Goal: Task Accomplishment & Management: Complete application form

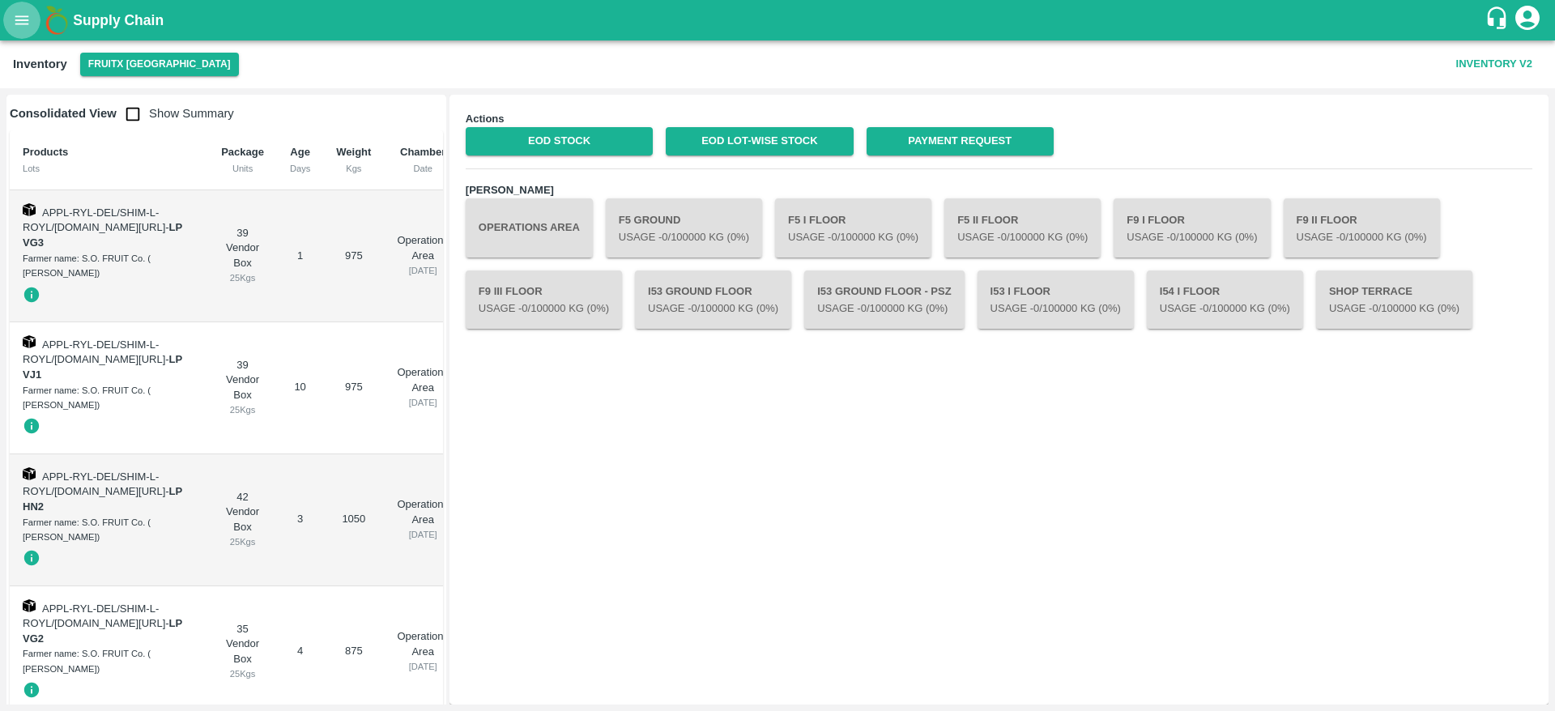
click at [11, 23] on button "open drawer" at bounding box center [21, 20] width 37 height 37
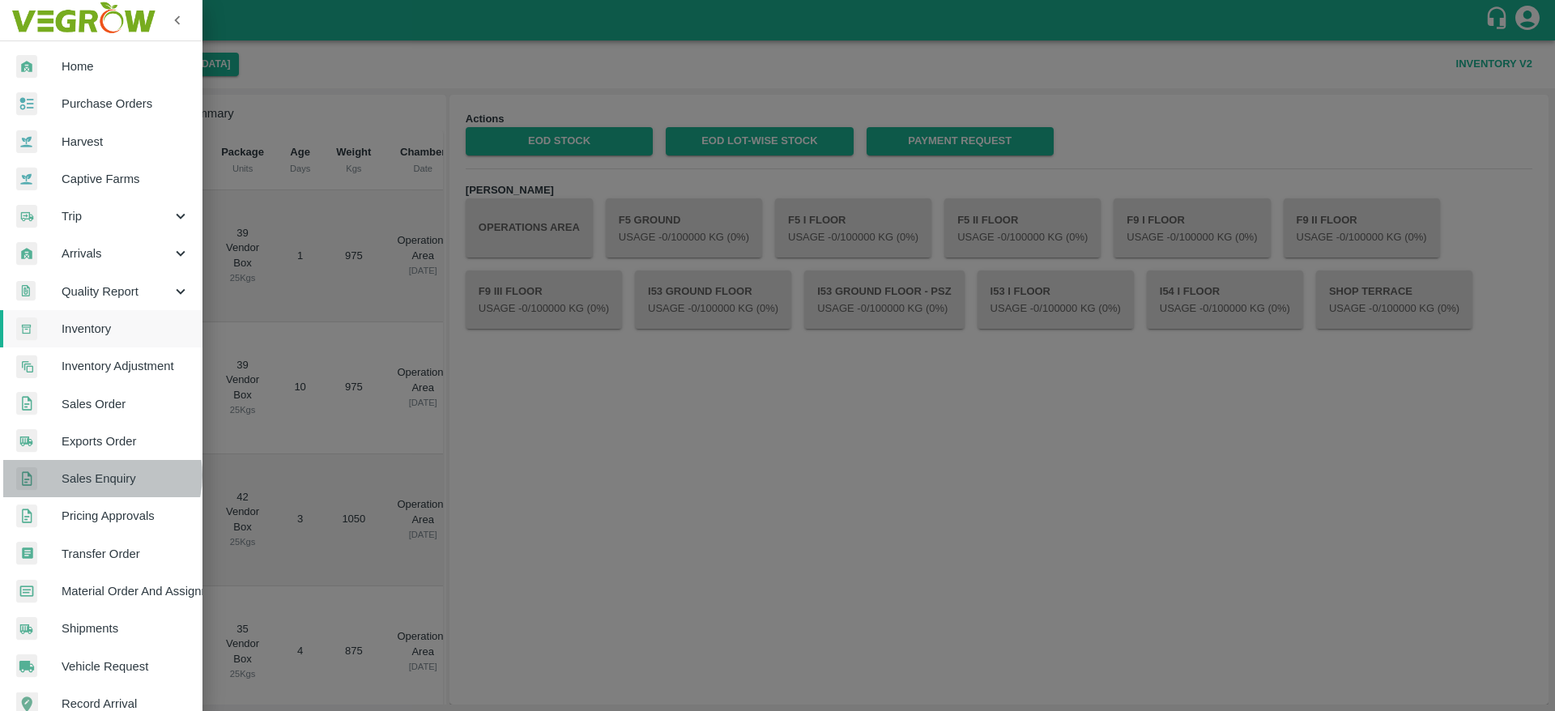
click at [97, 475] on span "Sales Enquiry" at bounding box center [126, 479] width 128 height 18
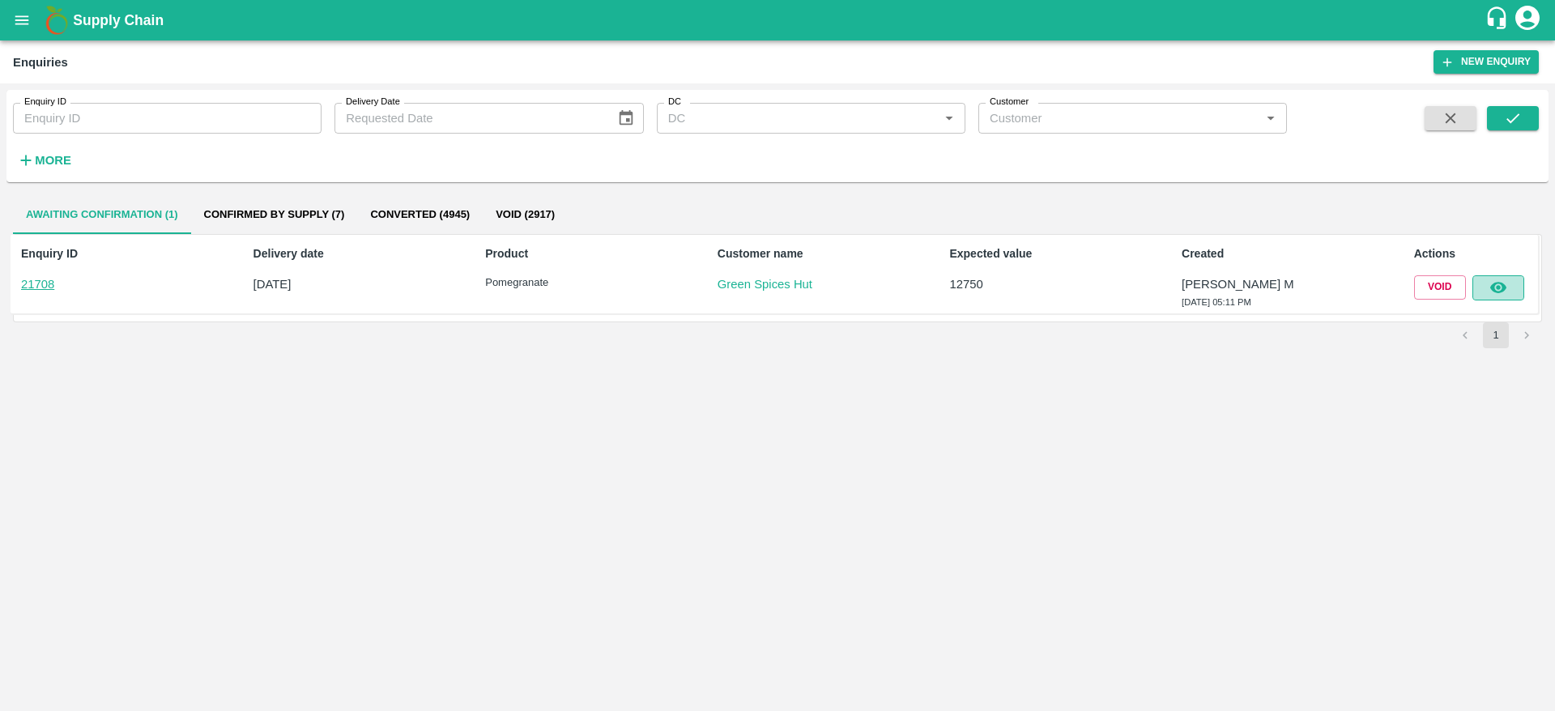
click at [1490, 279] on icon "button" at bounding box center [1498, 288] width 18 height 18
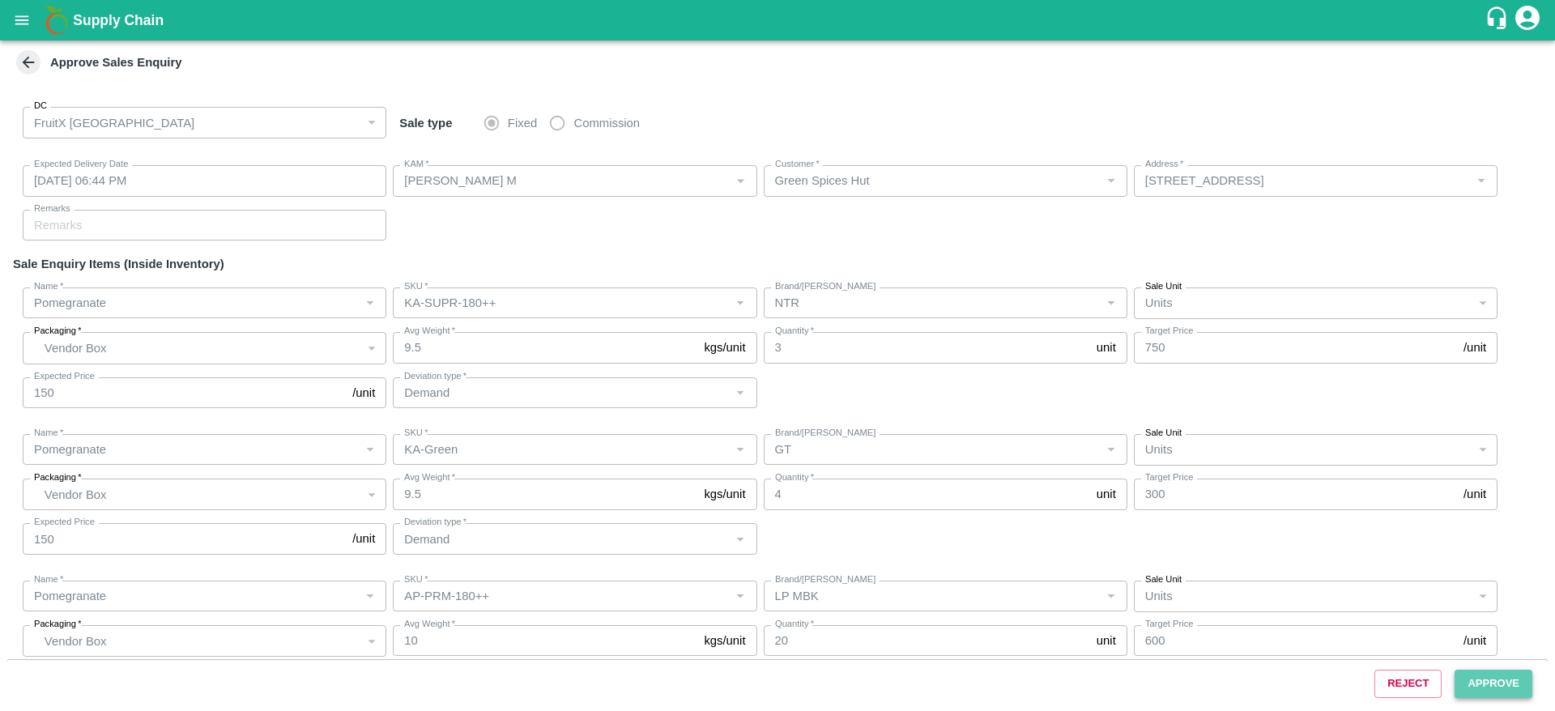
click at [1481, 671] on button "Approve" at bounding box center [1494, 684] width 78 height 28
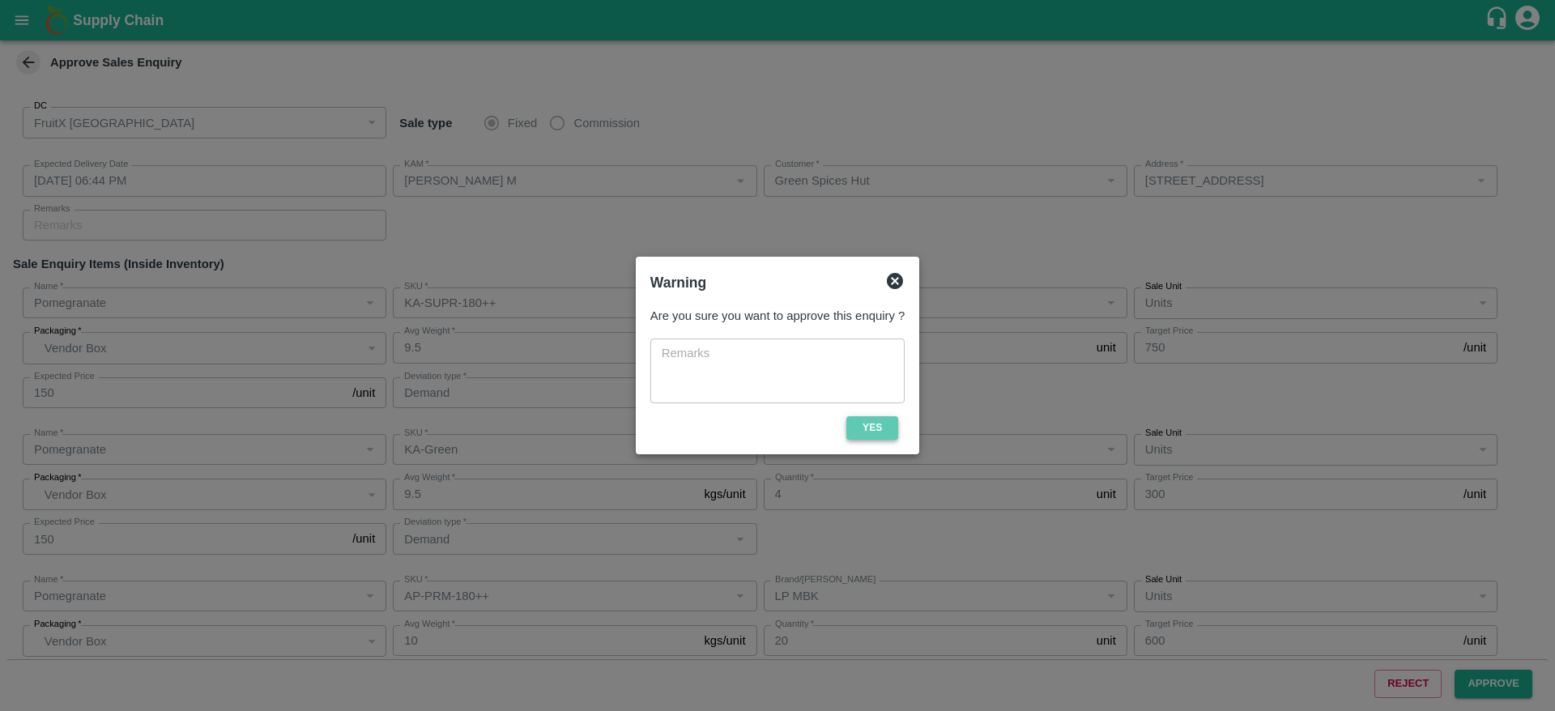
click at [880, 429] on button "Yes" at bounding box center [872, 427] width 52 height 23
click at [880, 429] on icon at bounding box center [872, 427] width 19 height 19
